Goal: Check status

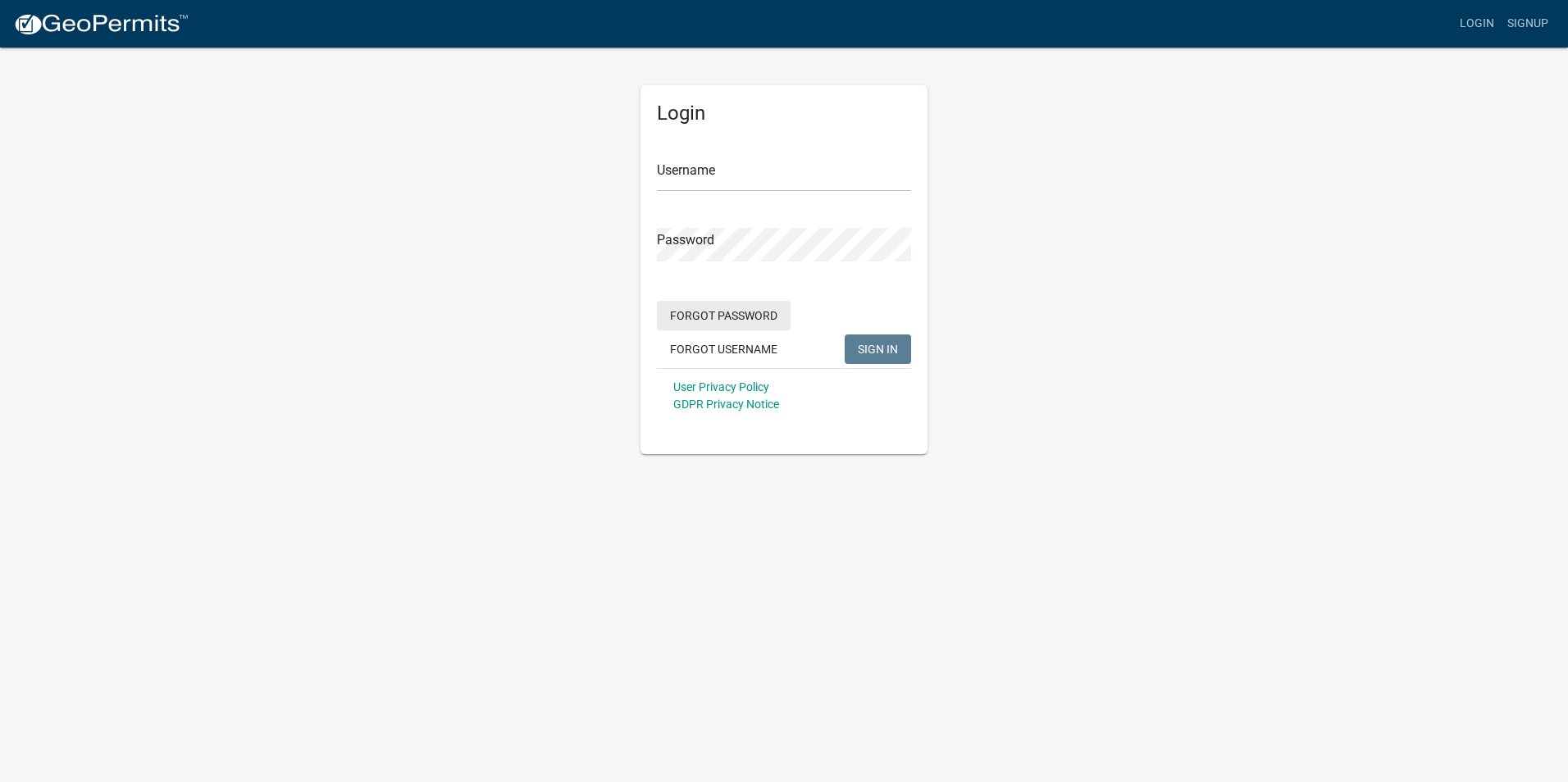
click at [760, 308] on button "Forgot Password" at bounding box center [723, 315] width 133 height 30
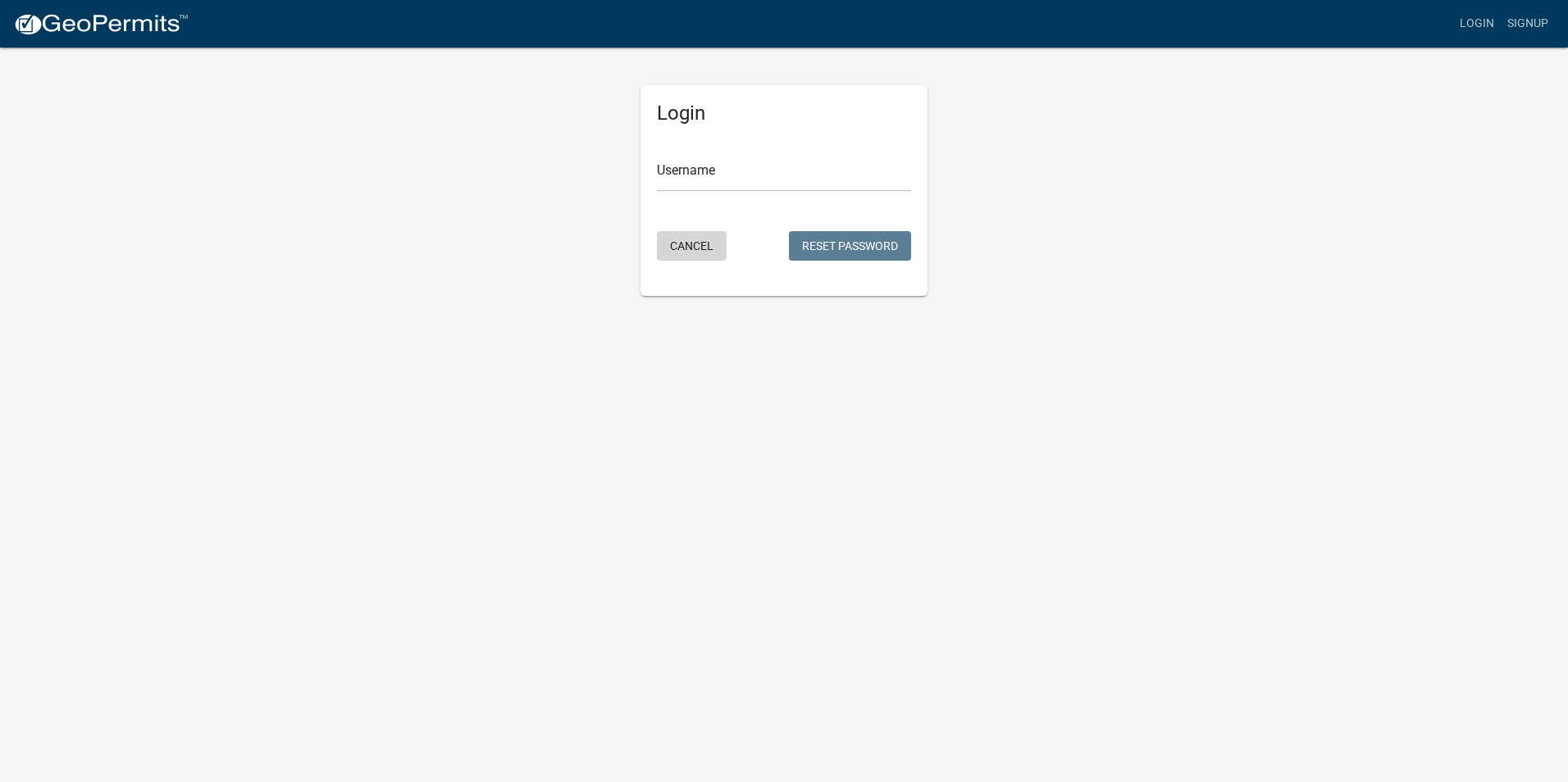
click at [693, 246] on button "Cancel" at bounding box center [692, 246] width 70 height 30
